Goal: Transaction & Acquisition: Download file/media

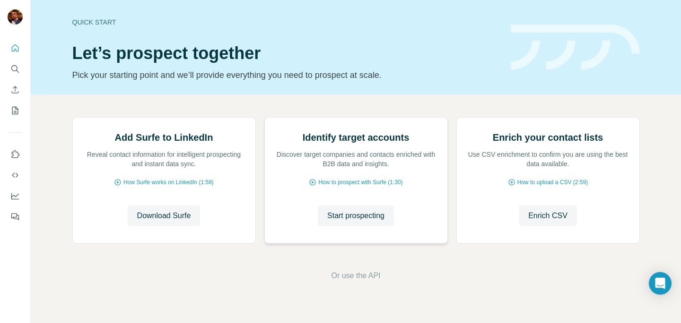
scroll to position [57, 0]
click at [155, 222] on span "Download Surfe" at bounding box center [164, 215] width 54 height 11
click at [17, 49] on icon "Quick start" at bounding box center [14, 48] width 9 height 9
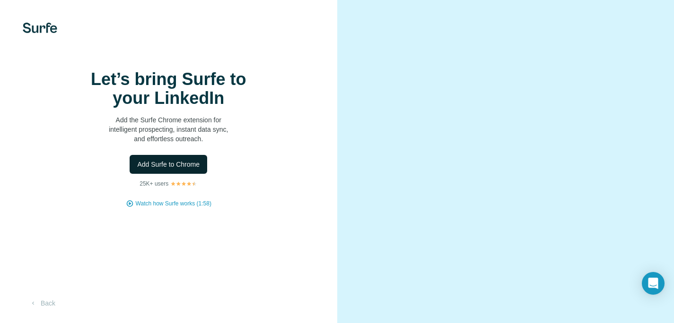
click at [170, 169] on span "Add Surfe to Chrome" at bounding box center [168, 164] width 62 height 9
